Goal: Find specific page/section: Find specific page/section

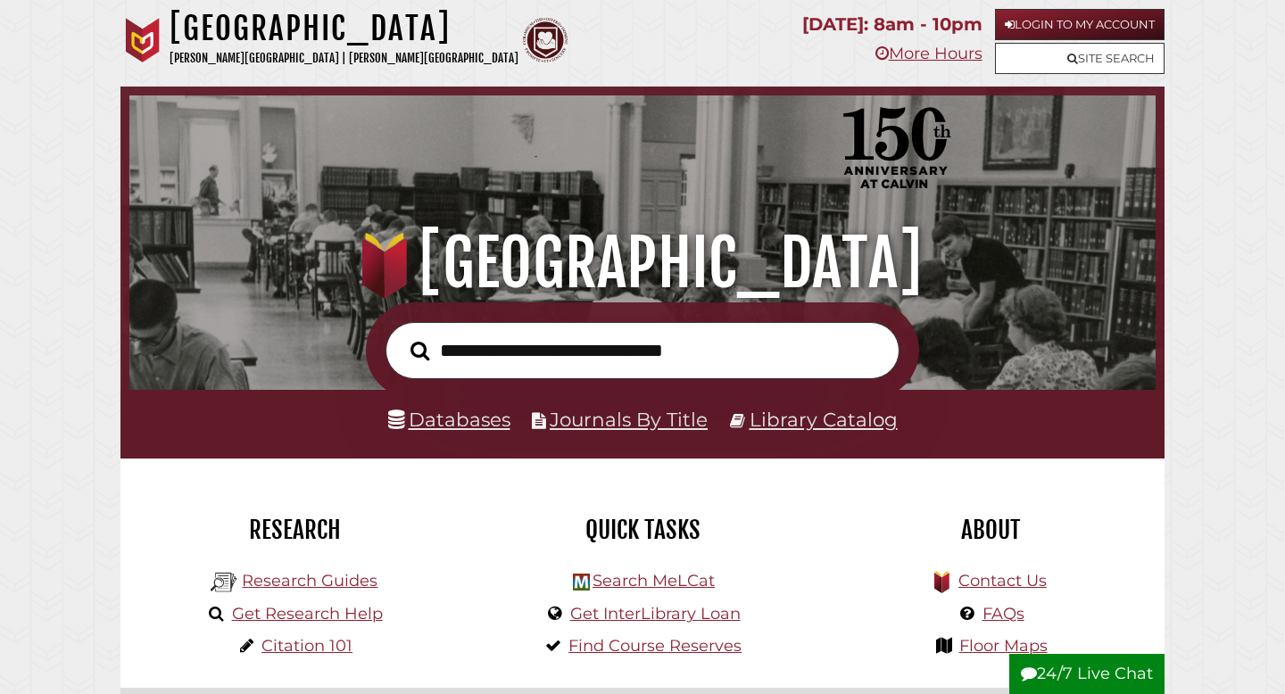
scroll to position [339, 1017]
click at [625, 420] on link "Journals By Title" at bounding box center [629, 419] width 158 height 23
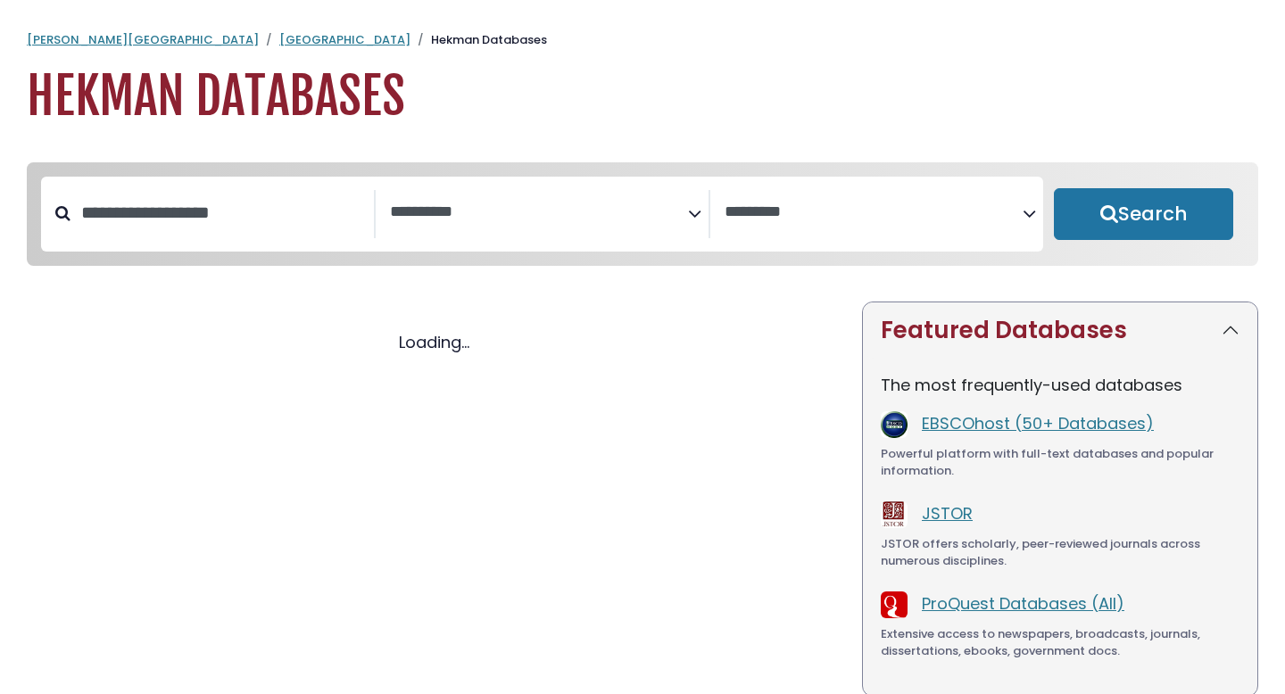
select select "Database Subject Filter"
select select "Database Vendors Filter"
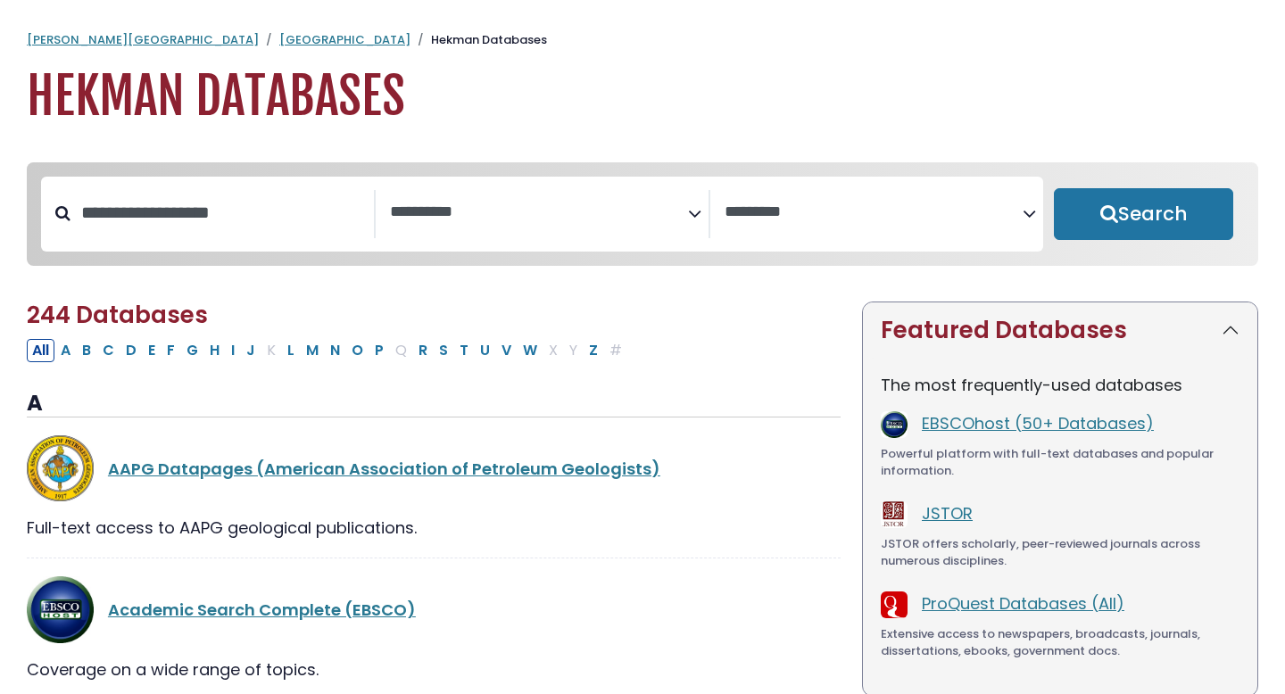
select select "Database Subject Filter"
select select "Database Vendors Filter"
click at [954, 427] on link "EBSCOhost (50+ Databases)" at bounding box center [1038, 423] width 232 height 22
